Goal: Information Seeking & Learning: Learn about a topic

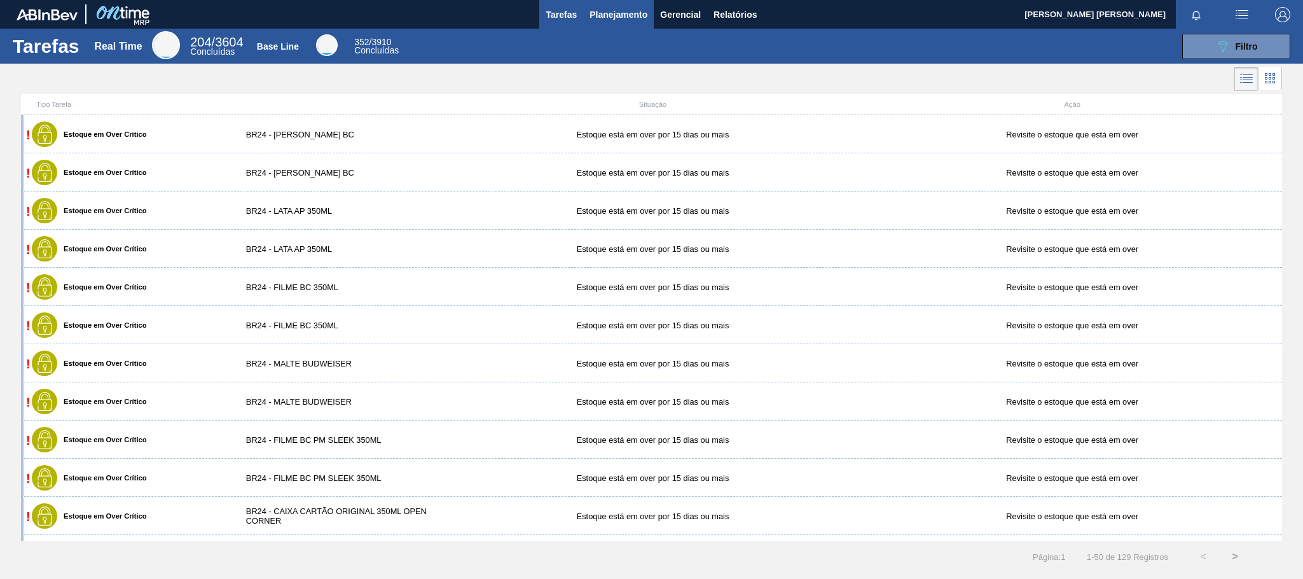
click at [620, 17] on span "Planejamento" at bounding box center [619, 14] width 58 height 15
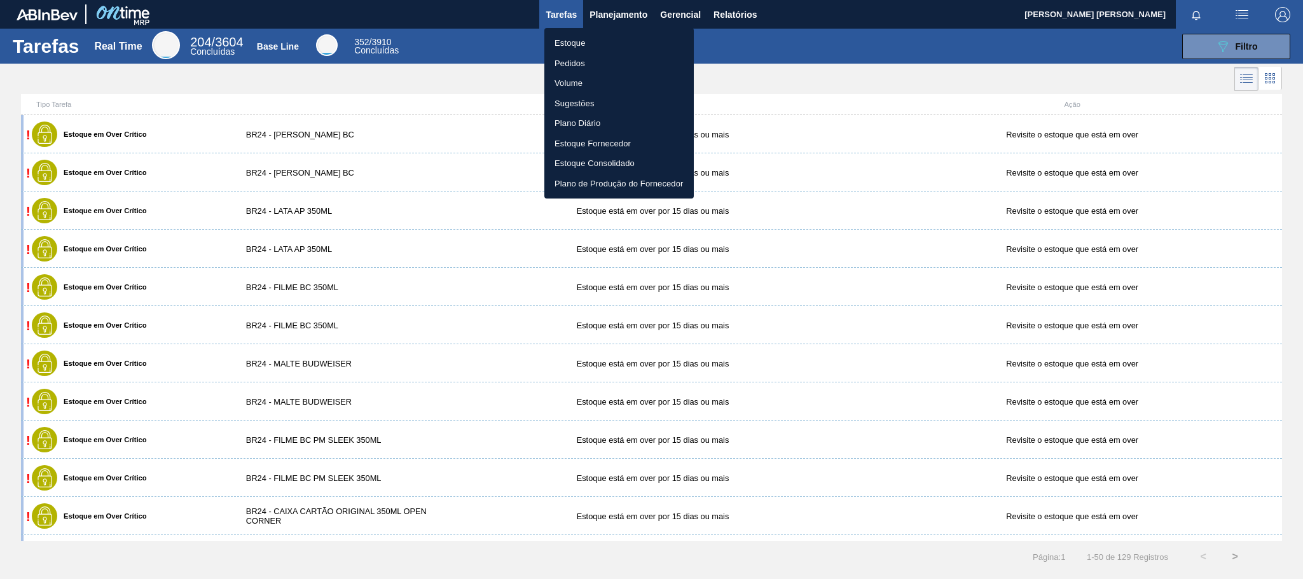
click at [407, 333] on div at bounding box center [651, 289] width 1303 height 579
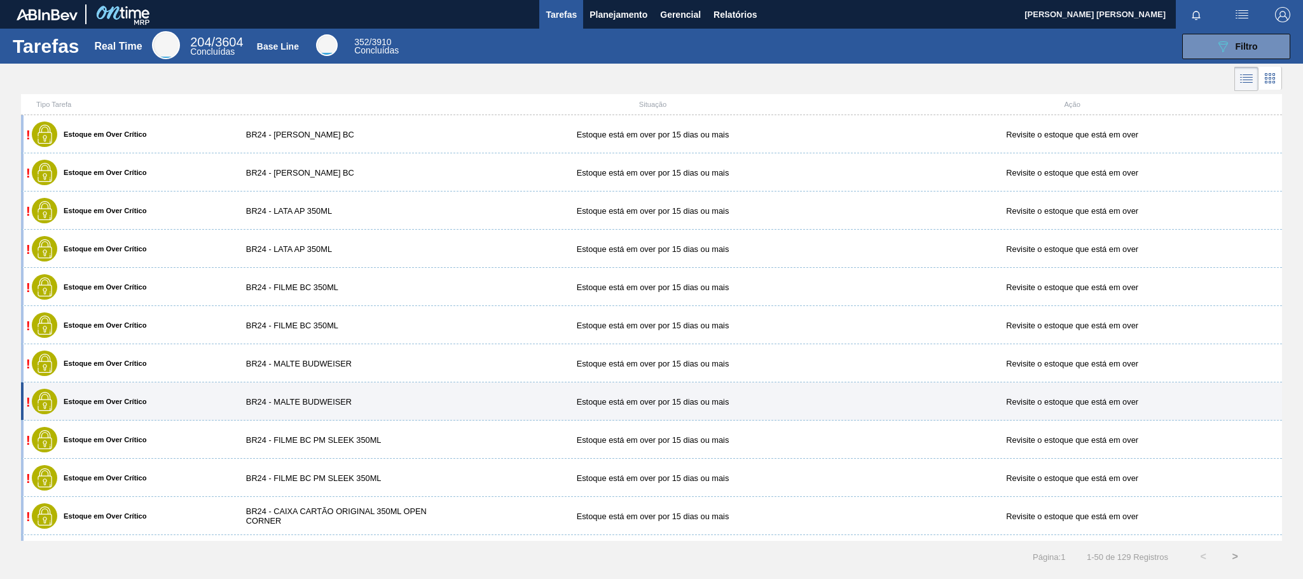
scroll to position [95, 0]
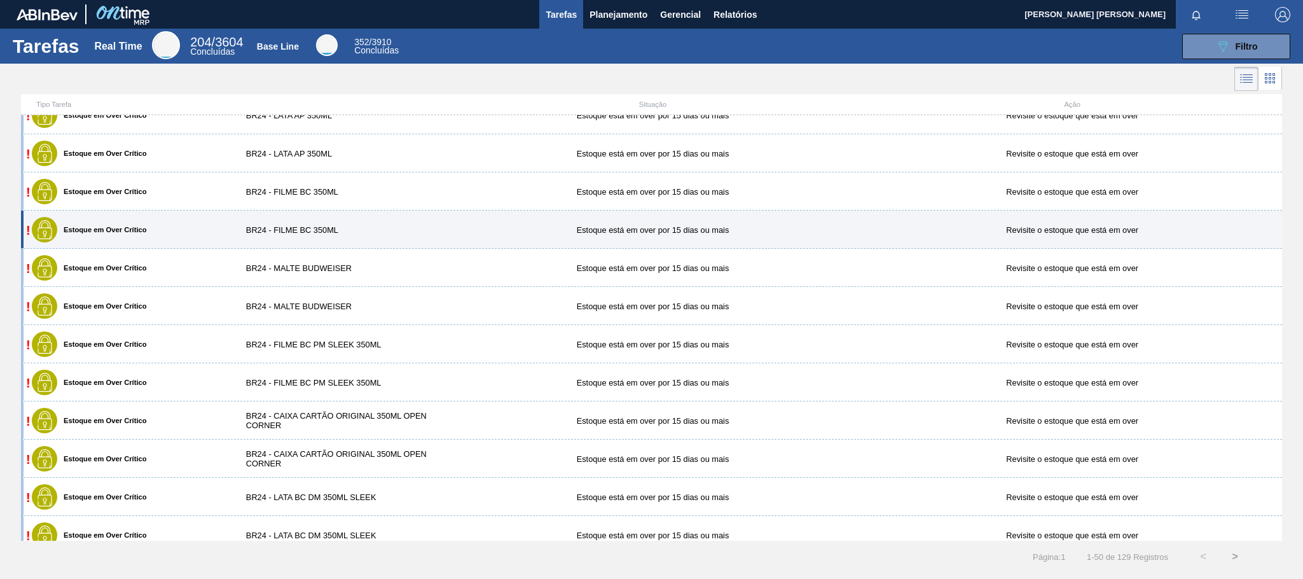
click at [357, 229] on div "BR24 - FILME BC 350ML" at bounding box center [338, 230] width 210 height 10
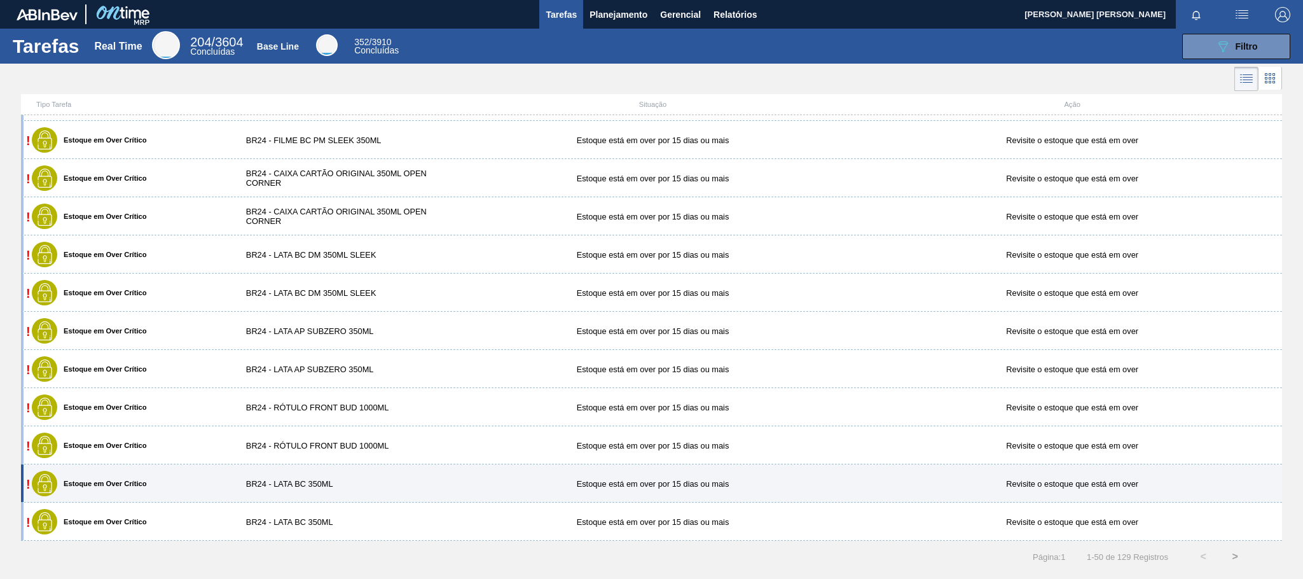
scroll to position [433, 0]
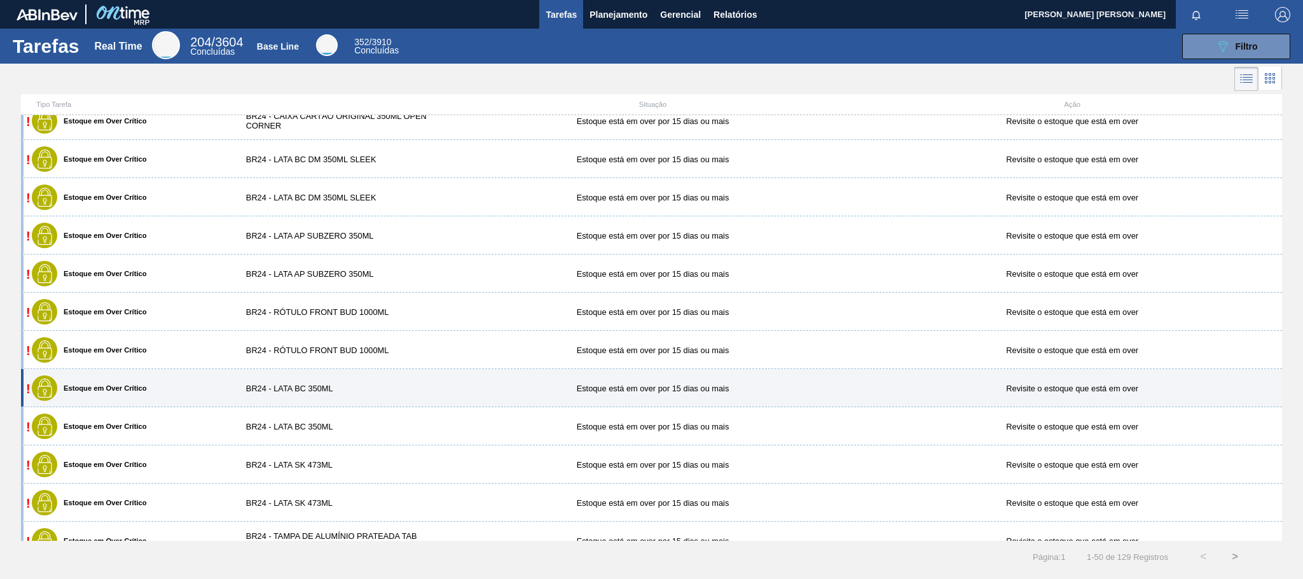
click at [367, 387] on div "BR24 - LATA BC 350ML" at bounding box center [338, 389] width 210 height 10
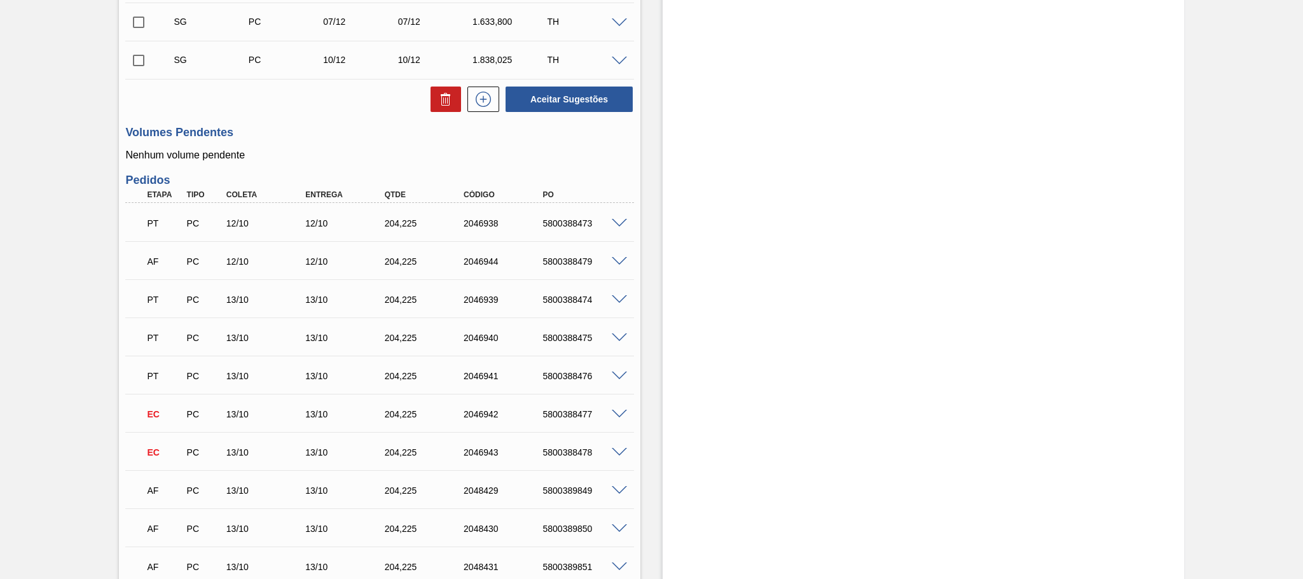
scroll to position [487, 0]
